Goal: Task Accomplishment & Management: Use online tool/utility

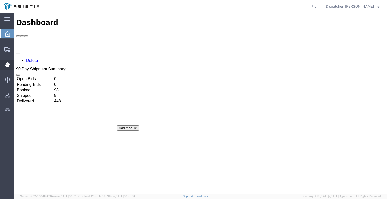
click at [6, 66] on icon at bounding box center [7, 65] width 5 height 5
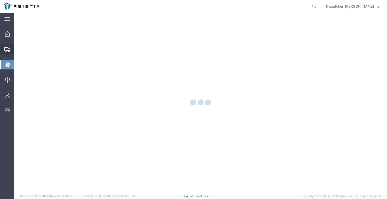
click at [9, 50] on icon at bounding box center [7, 49] width 6 height 5
click at [9, 64] on icon at bounding box center [7, 65] width 5 height 5
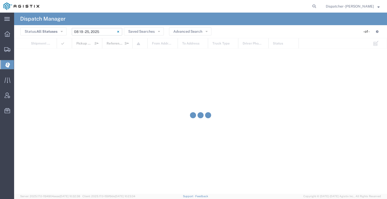
click at [106, 33] on input "[DATE] - [DATE]" at bounding box center [97, 32] width 50 height 8
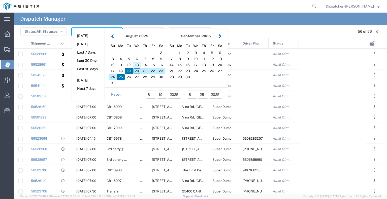
click at [137, 64] on div "13" at bounding box center [137, 65] width 8 height 6
type input "[DATE]"
type input "[DATE] - [DATE]"
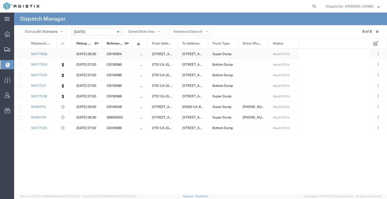
click at [64, 54] on agx-ag-table-icon-cell at bounding box center [62, 54] width 3 height 4
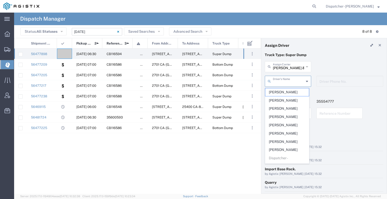
click at [286, 81] on input "text" at bounding box center [288, 81] width 31 height 9
click at [290, 125] on span "[PERSON_NAME]" at bounding box center [287, 125] width 44 height 8
type input "[PERSON_NAME]"
type input "[PHONE_NUMBER]"
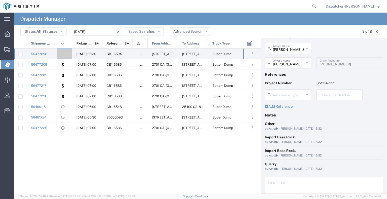
scroll to position [37, 0]
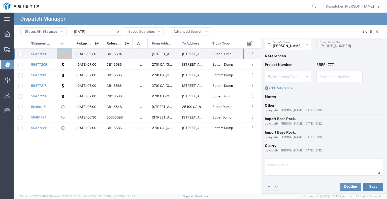
click at [364, 184] on button "Save" at bounding box center [373, 187] width 20 height 8
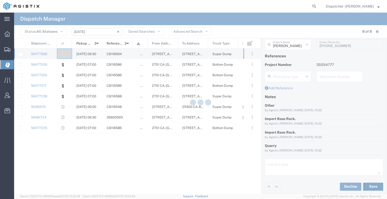
type input "[PERSON_NAME]"
